Goal: Check status: Check status

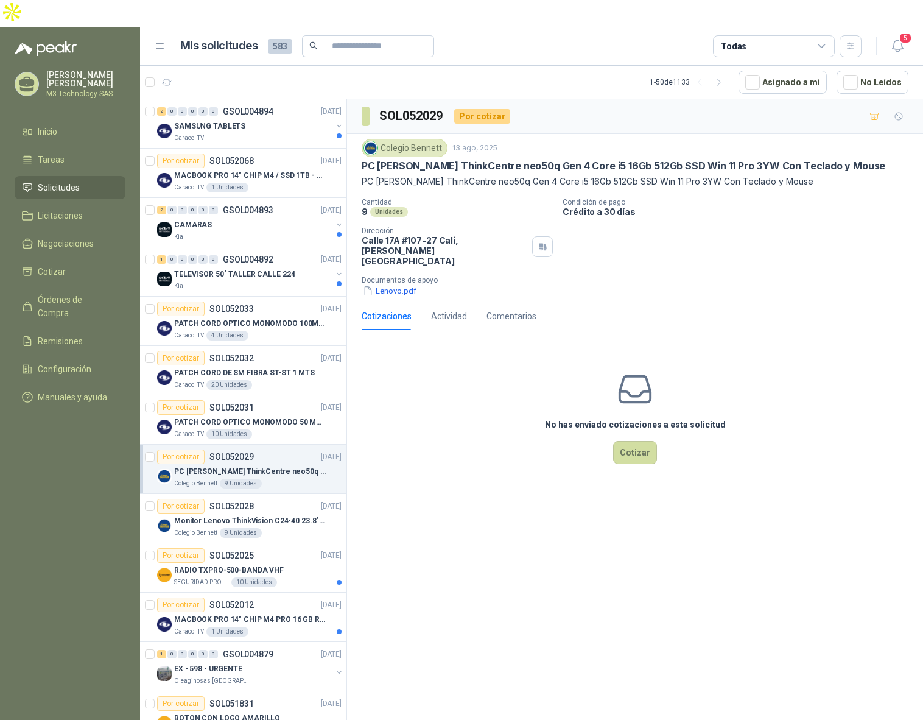
scroll to position [230, 0]
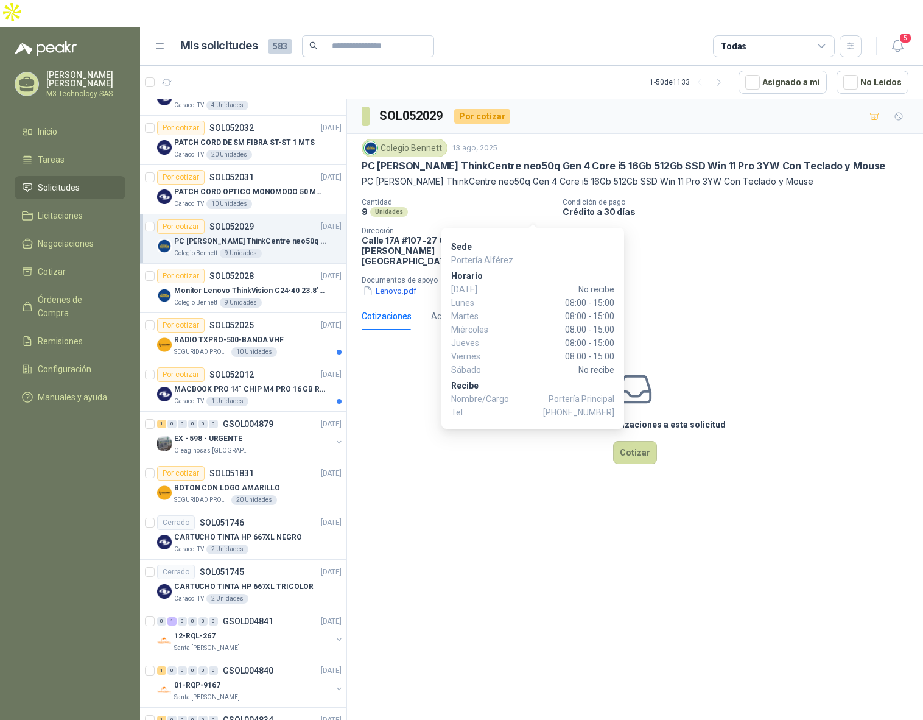
click at [539, 243] on icon "button" at bounding box center [541, 245] width 4 height 4
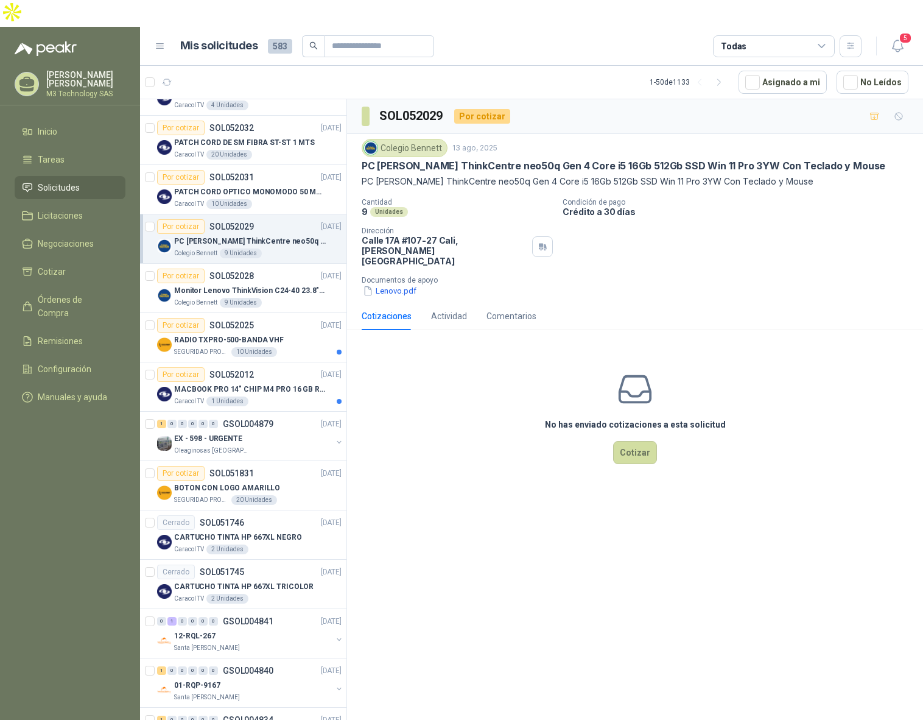
click at [471, 468] on div "SOL052029 Por cotizar Colegio [PERSON_NAME] [DATE] PC Lenovo ThinkCentre neo50q…" at bounding box center [635, 424] width 576 height 651
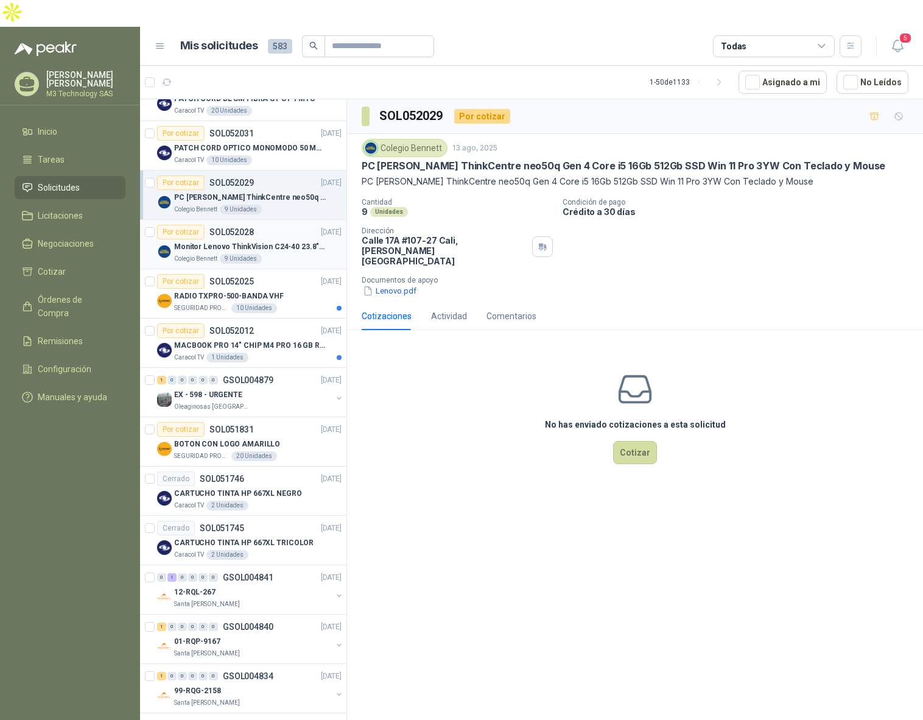
click at [287, 254] on div "Colegio [PERSON_NAME] 9 Unidades" at bounding box center [257, 259] width 167 height 10
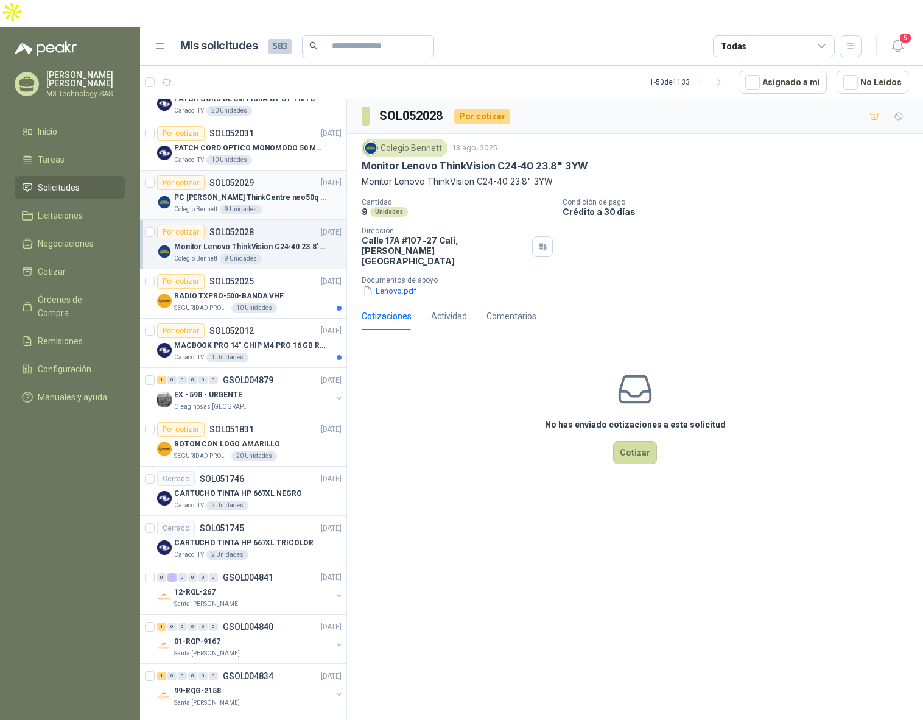
click at [277, 205] on div "Colegio [PERSON_NAME] 9 Unidades" at bounding box center [257, 210] width 167 height 10
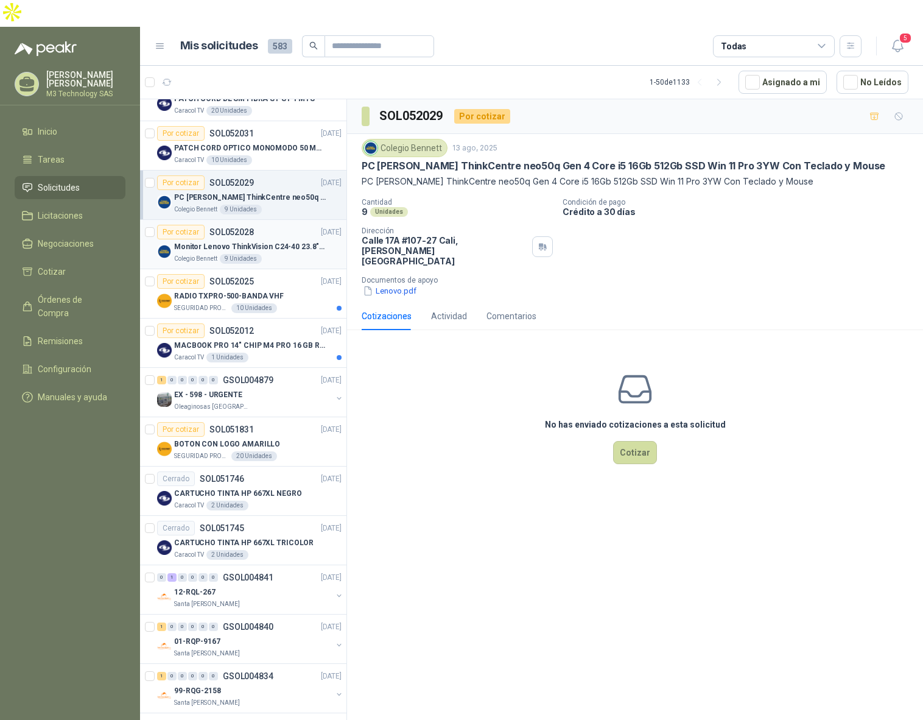
click at [275, 254] on div "Colegio [PERSON_NAME] 9 Unidades" at bounding box center [257, 259] width 167 height 10
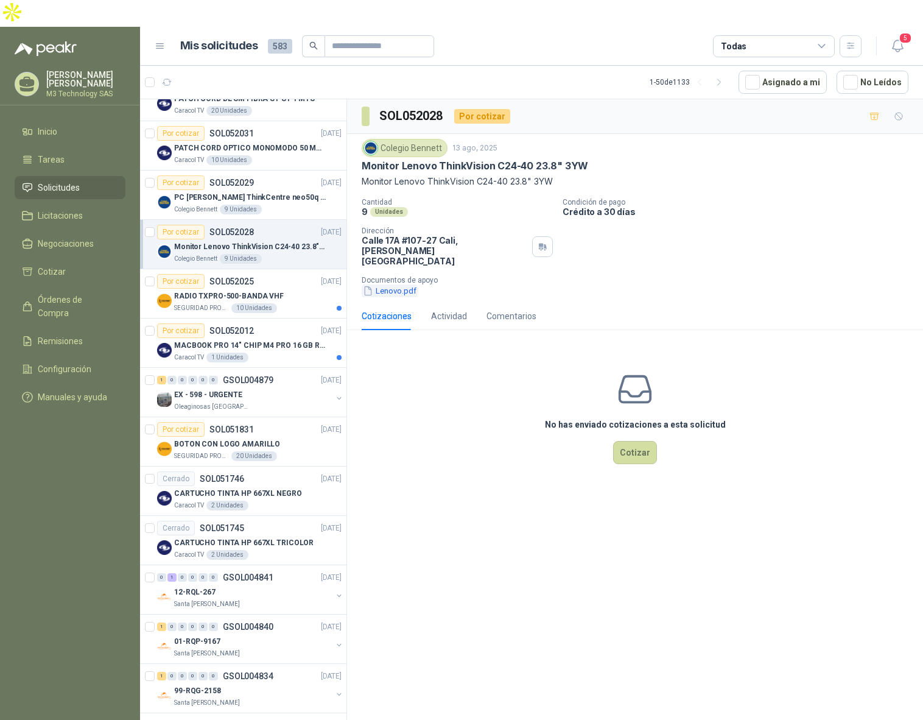
click at [385, 284] on button "Lenovo.pdf" at bounding box center [390, 290] width 56 height 13
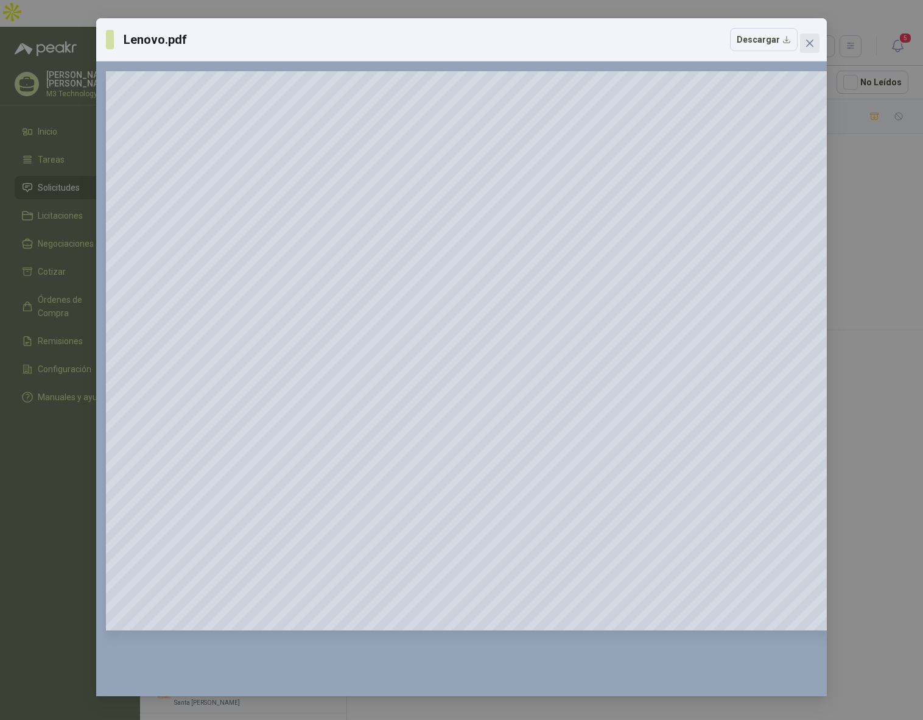
click at [804, 46] on span "Close" at bounding box center [809, 43] width 19 height 10
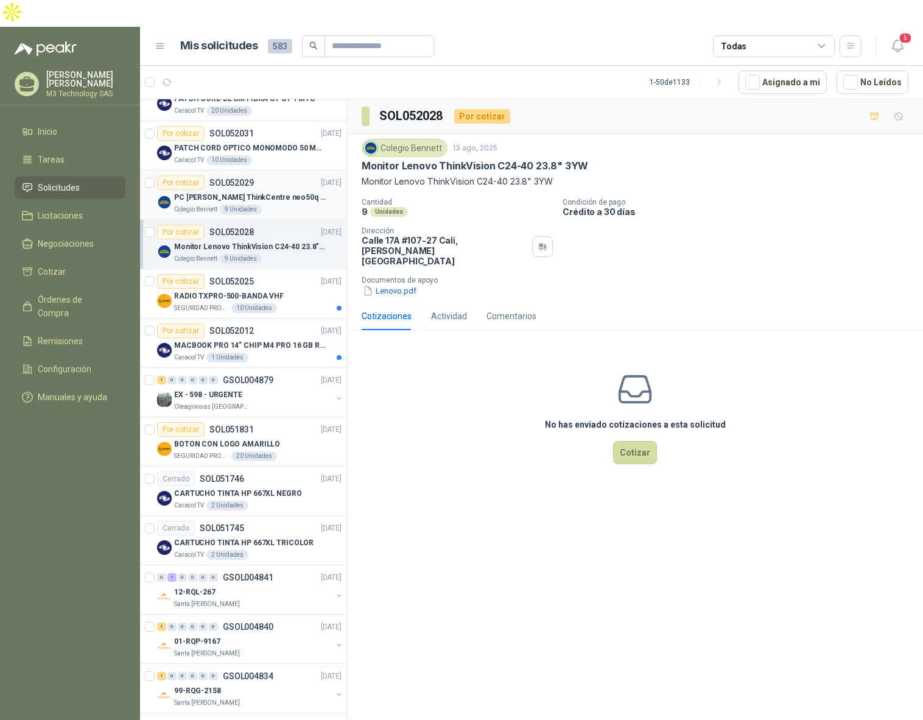
click at [277, 205] on div "Colegio [PERSON_NAME] 9 Unidades" at bounding box center [257, 210] width 167 height 10
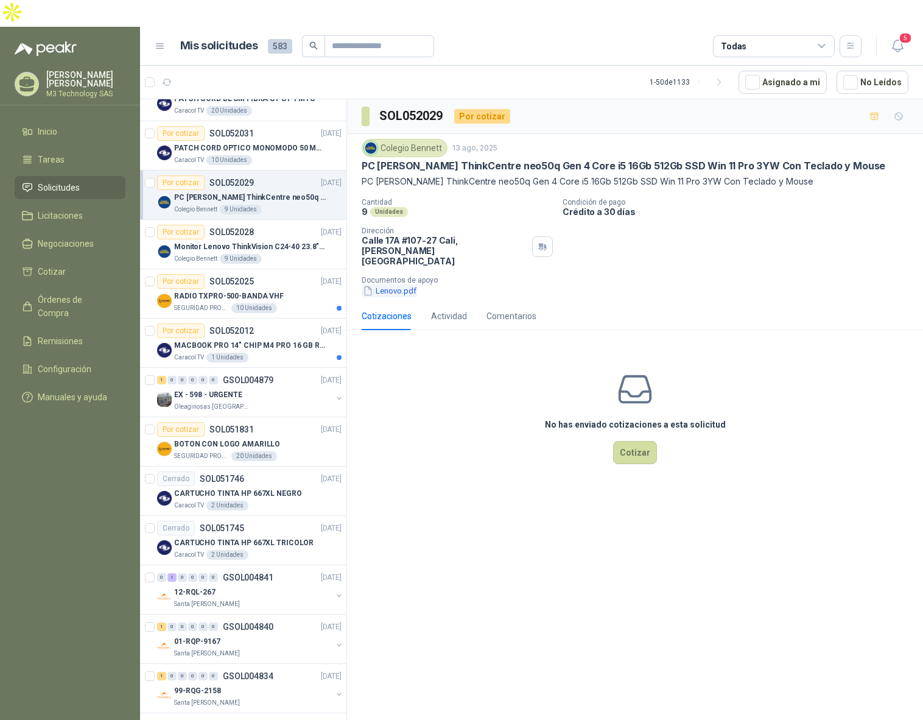
click at [400, 284] on button "Lenovo.pdf" at bounding box center [390, 290] width 56 height 13
